Goal: Task Accomplishment & Management: Use online tool/utility

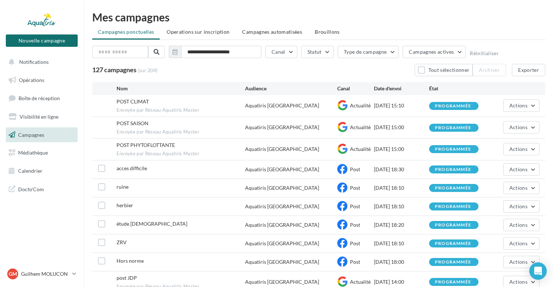
scroll to position [56, 0]
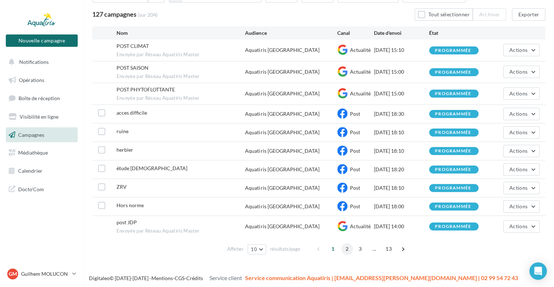
click at [347, 248] on span "2" at bounding box center [347, 249] width 12 height 12
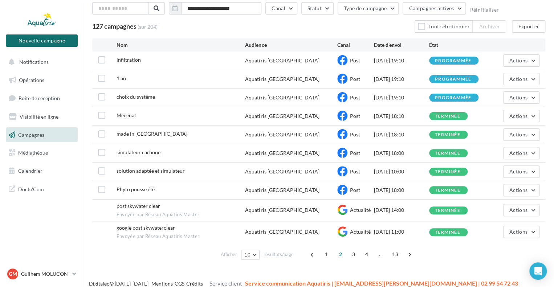
scroll to position [49, 0]
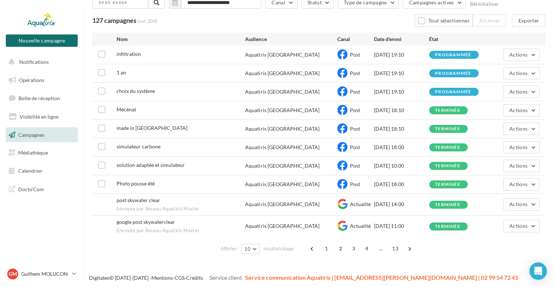
click at [449, 76] on div "programmée" at bounding box center [453, 73] width 49 height 8
click at [121, 73] on span "1 an" at bounding box center [121, 72] width 9 height 6
click at [342, 73] on icon at bounding box center [342, 73] width 10 height 10
click at [533, 70] on button "Actions" at bounding box center [521, 73] width 36 height 12
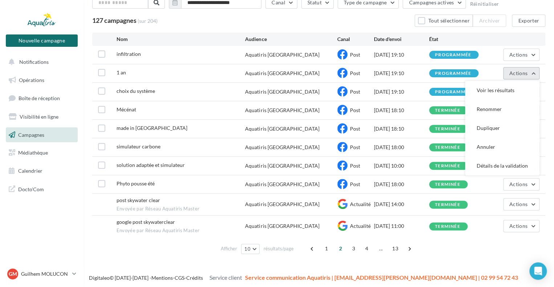
click at [535, 71] on button "Actions" at bounding box center [521, 73] width 36 height 12
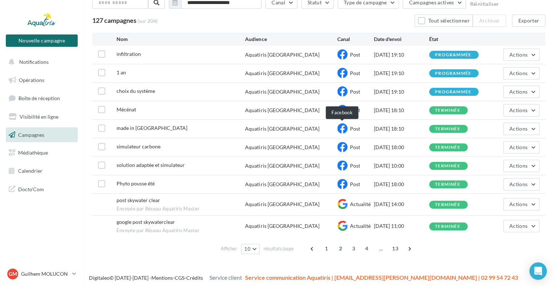
click at [341, 130] on icon at bounding box center [342, 128] width 10 height 10
click at [35, 74] on link "Opérations" at bounding box center [41, 80] width 75 height 15
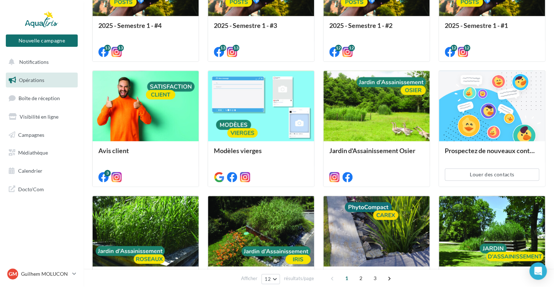
scroll to position [265, 0]
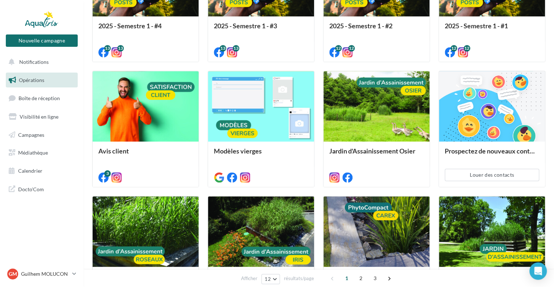
click at [327, 192] on div "2025 - Semestre 1 - #4 Nouveaux posts Facebook et Instagram pour un semestre. 1…" at bounding box center [318, 130] width 453 height 368
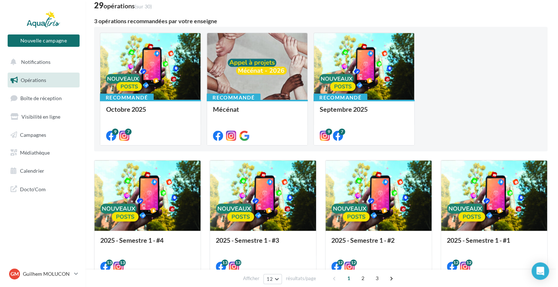
scroll to position [46, 0]
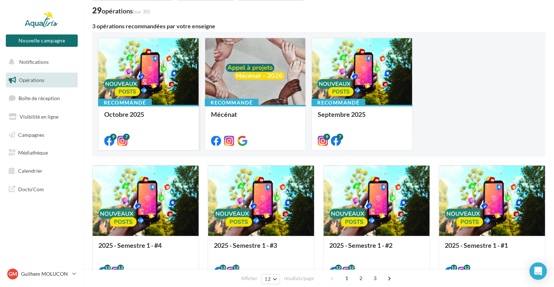
click at [177, 74] on div at bounding box center [148, 72] width 100 height 68
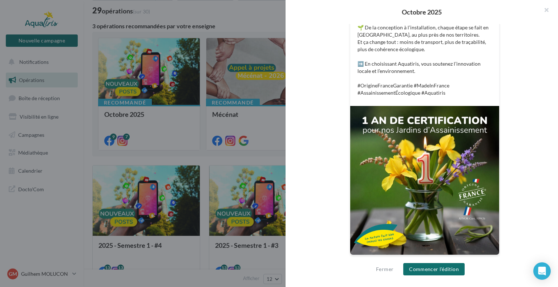
scroll to position [0, 0]
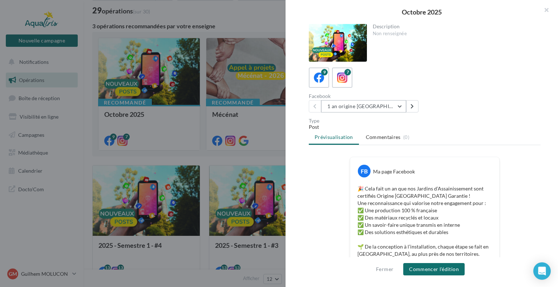
click at [397, 104] on button "1 an origine France" at bounding box center [363, 106] width 85 height 12
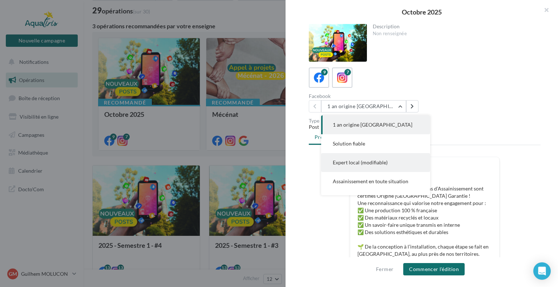
click at [394, 170] on button "Expert local (modifiable)" at bounding box center [375, 162] width 109 height 19
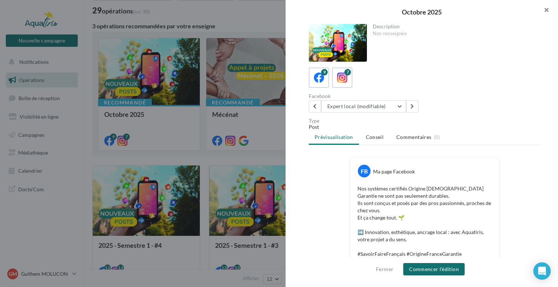
click at [545, 10] on button "button" at bounding box center [543, 11] width 29 height 22
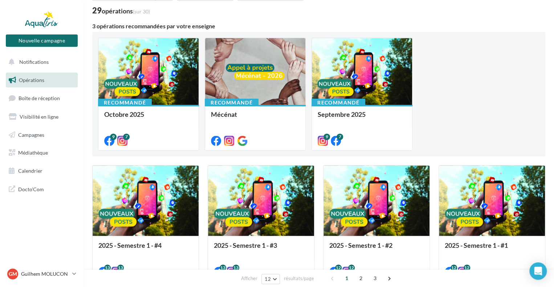
click at [469, 15] on div "29 opérations (sur 30)" at bounding box center [318, 11] width 453 height 9
click at [35, 133] on span "Campagnes" at bounding box center [31, 134] width 26 height 6
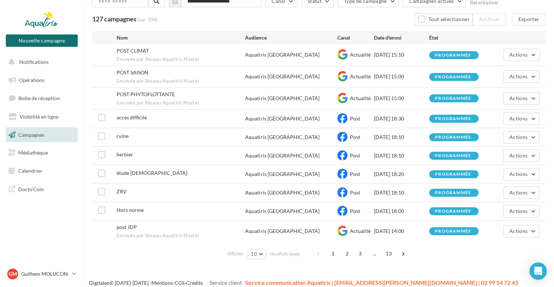
scroll to position [56, 0]
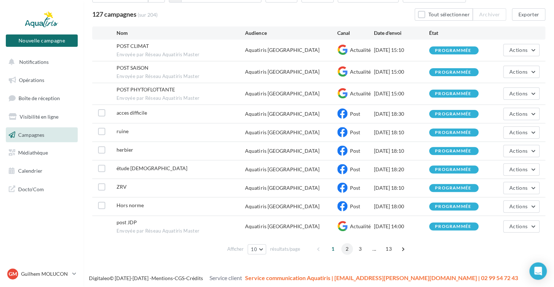
click at [347, 248] on span "2" at bounding box center [347, 249] width 12 height 12
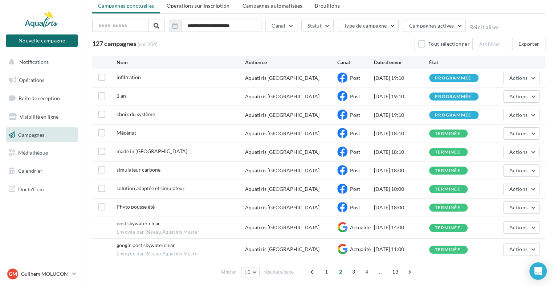
scroll to position [49, 0]
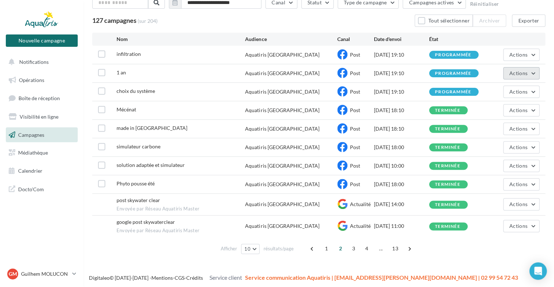
click at [538, 72] on button "Actions" at bounding box center [521, 73] width 36 height 12
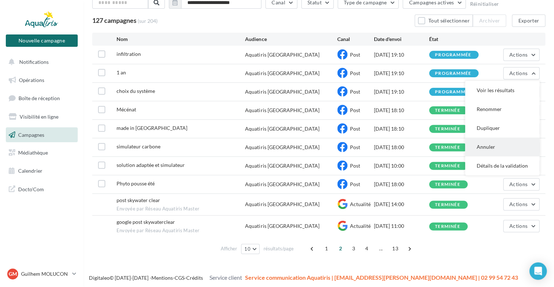
click at [490, 147] on button "Annuler" at bounding box center [502, 147] width 74 height 19
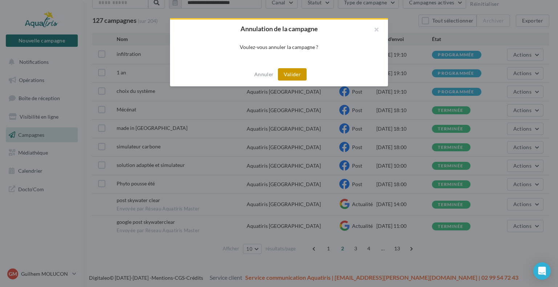
click at [297, 76] on button "Valider" at bounding box center [292, 74] width 29 height 12
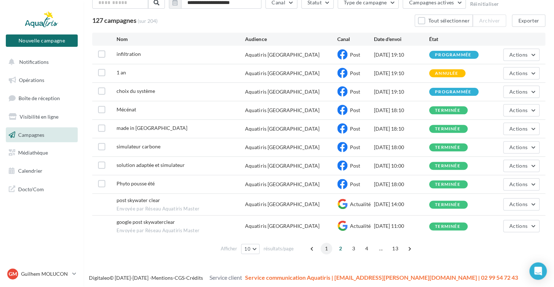
click at [325, 247] on span "1" at bounding box center [327, 249] width 12 height 12
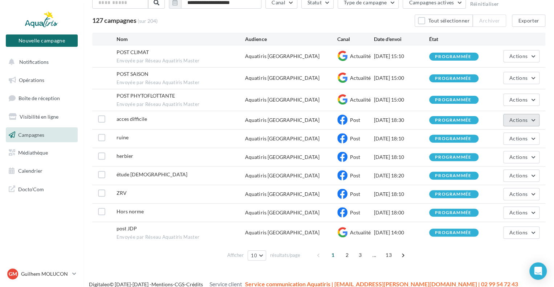
click at [535, 119] on button "Actions" at bounding box center [521, 120] width 36 height 12
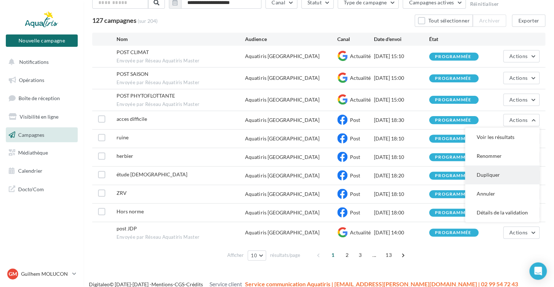
click at [494, 178] on button "Dupliquer" at bounding box center [502, 175] width 74 height 19
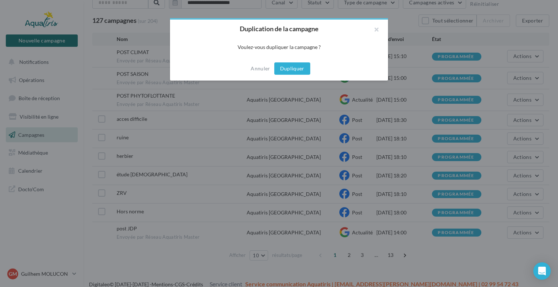
click at [296, 70] on button "Dupliquer" at bounding box center [292, 68] width 36 height 12
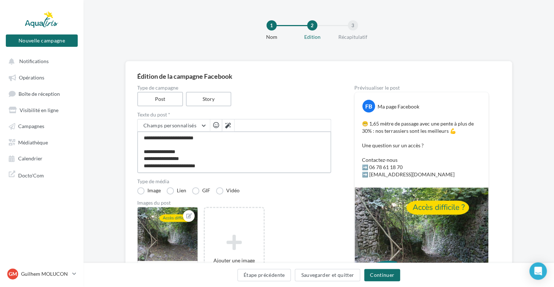
scroll to position [21, 0]
click at [224, 153] on textarea "**********" at bounding box center [234, 152] width 194 height 42
type textarea "**********"
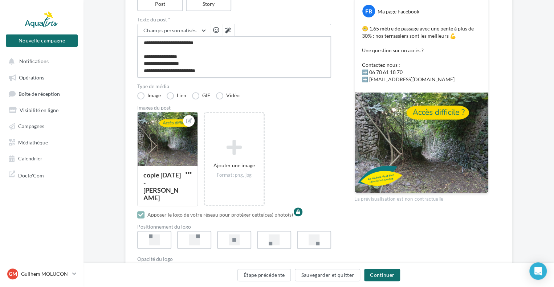
scroll to position [153, 0]
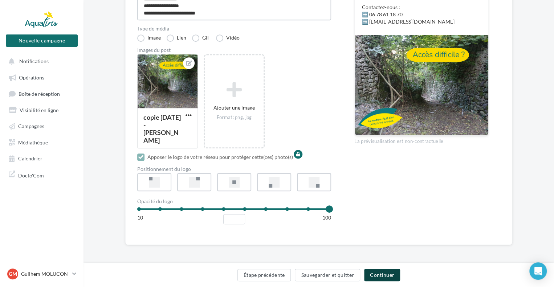
type textarea "**********"
click at [381, 274] on button "Continuer" at bounding box center [382, 275] width 36 height 12
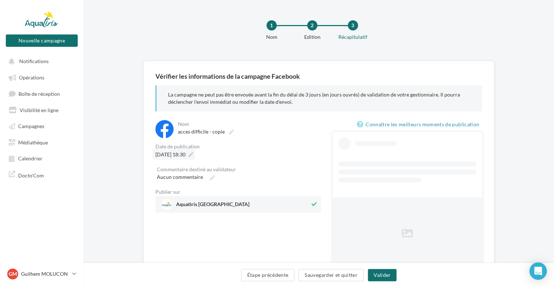
click at [194, 155] on icon at bounding box center [190, 154] width 5 height 5
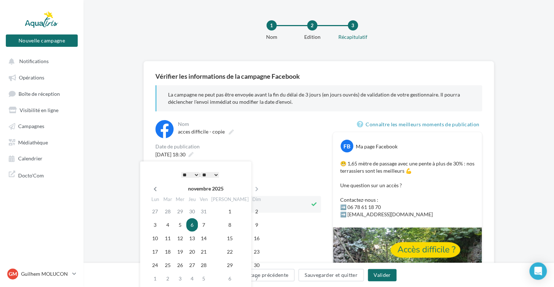
click at [157, 190] on icon at bounding box center [155, 189] width 9 height 5
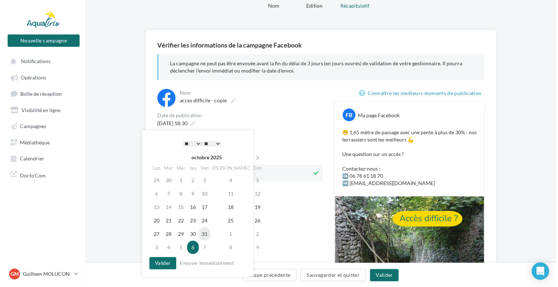
scroll to position [37, 0]
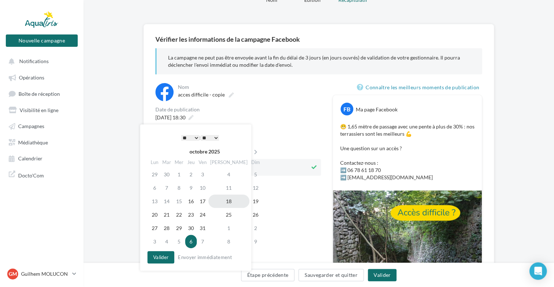
click at [221, 202] on td "18" at bounding box center [228, 201] width 41 height 13
click at [195, 135] on select "* * * * * * * * * * ** ** ** ** ** ** ** ** ** ** ** ** ** **" at bounding box center [190, 138] width 18 height 6
click at [159, 255] on button "Valider" at bounding box center [160, 257] width 27 height 12
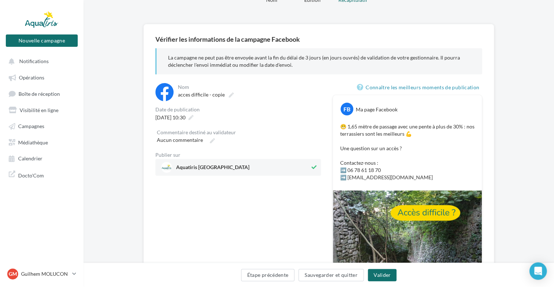
click at [227, 220] on div "**********" at bounding box center [238, 197] width 166 height 229
click at [194, 116] on icon at bounding box center [190, 117] width 5 height 5
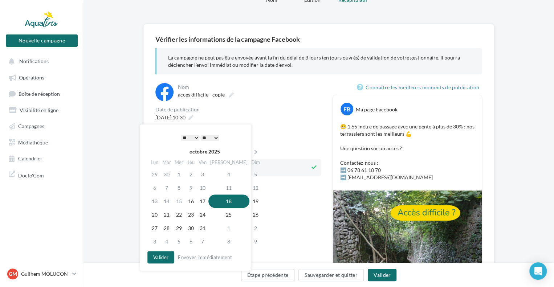
click at [194, 137] on select "* * * * * * * * * * ** ** ** ** ** ** ** ** ** ** ** ** ** **" at bounding box center [190, 138] width 18 height 6
click at [215, 138] on select "** ** ** ** ** **" at bounding box center [210, 138] width 18 height 6
click at [158, 258] on button "Valider" at bounding box center [160, 257] width 27 height 12
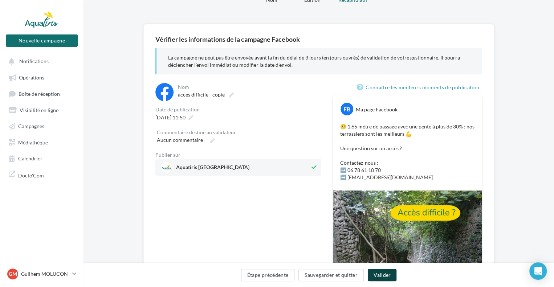
click at [385, 279] on button "Valider" at bounding box center [382, 275] width 29 height 12
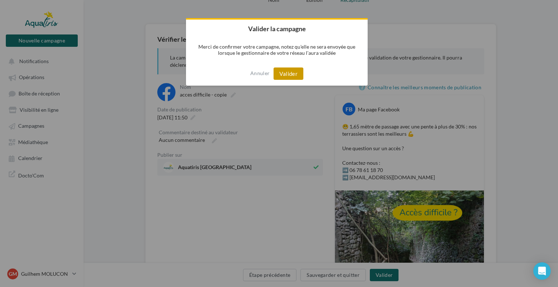
click at [292, 71] on button "Valider" at bounding box center [288, 74] width 30 height 12
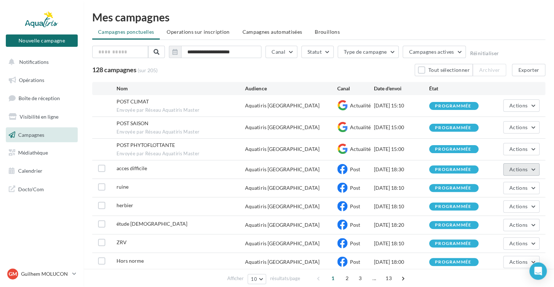
click at [536, 168] on button "Actions" at bounding box center [521, 169] width 36 height 12
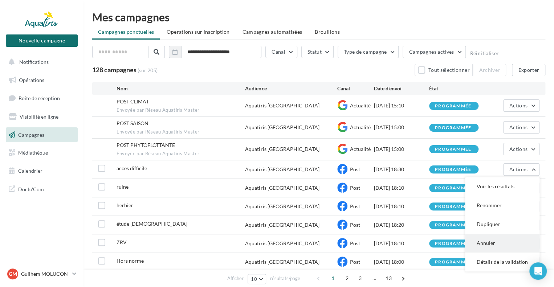
click at [495, 245] on button "Annuler" at bounding box center [502, 243] width 74 height 19
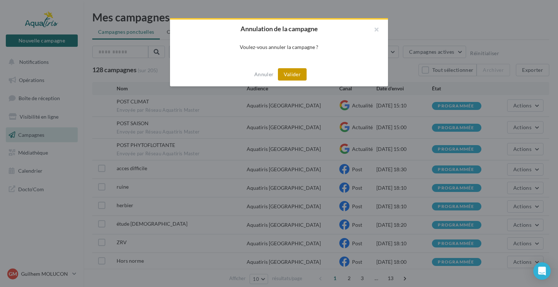
click at [293, 74] on button "Valider" at bounding box center [292, 74] width 29 height 12
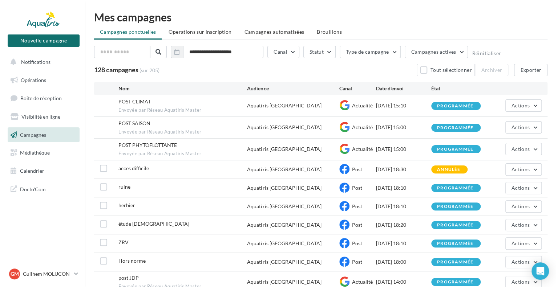
scroll to position [46, 0]
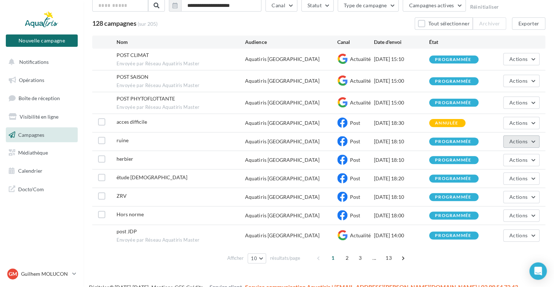
click at [521, 138] on span "Actions" at bounding box center [519, 141] width 18 height 6
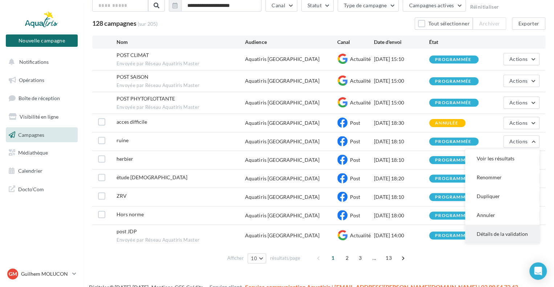
click at [500, 233] on button "Détails de la validation" at bounding box center [502, 234] width 74 height 19
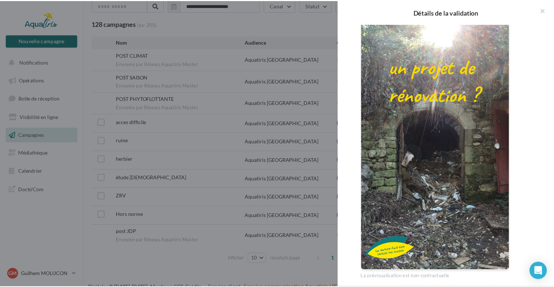
scroll to position [239, 0]
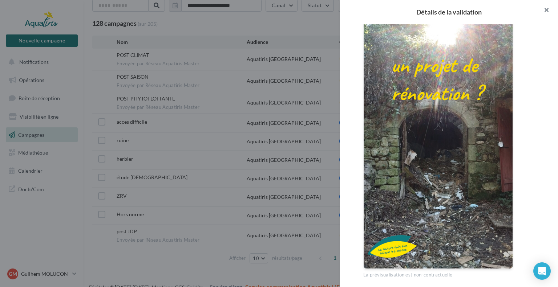
click at [547, 10] on button "button" at bounding box center [543, 11] width 29 height 22
